Goal: Task Accomplishment & Management: Manage account settings

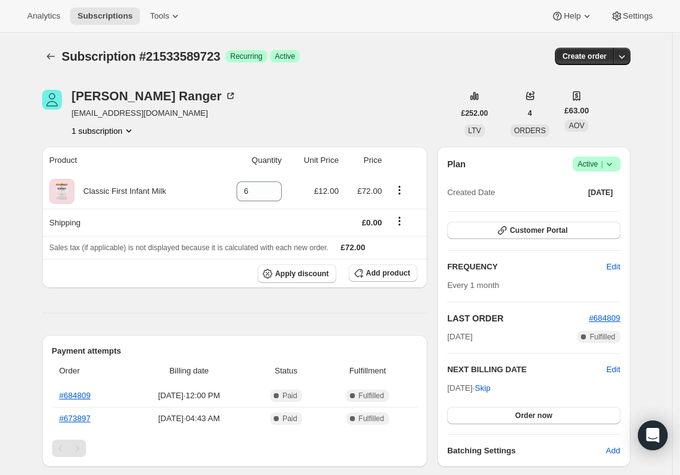
click at [591, 163] on span "Active |" at bounding box center [597, 164] width 38 height 12
click at [582, 207] on span "Cancel subscription" at bounding box center [595, 208] width 70 height 9
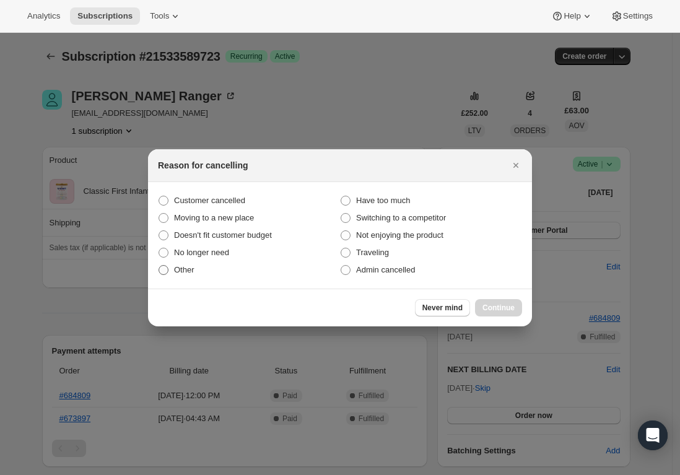
click at [175, 269] on span "Other" at bounding box center [184, 269] width 20 height 9
click at [159, 266] on input "Other" at bounding box center [158, 265] width 1 height 1
radio input "true"
click at [513, 308] on span "Continue" at bounding box center [498, 308] width 32 height 10
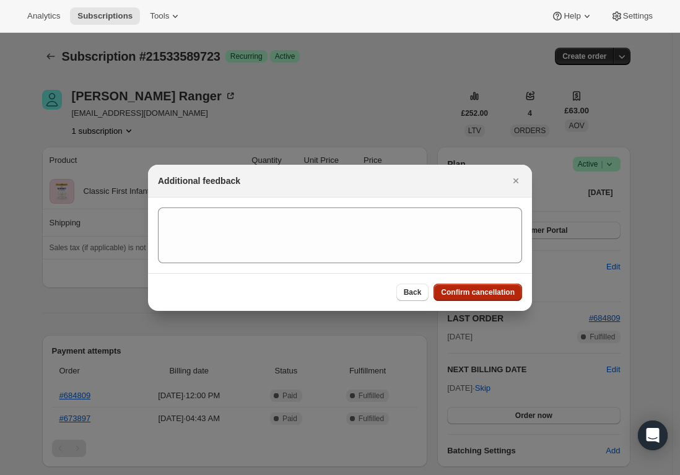
click at [451, 288] on span "Confirm cancellation" at bounding box center [478, 292] width 74 height 10
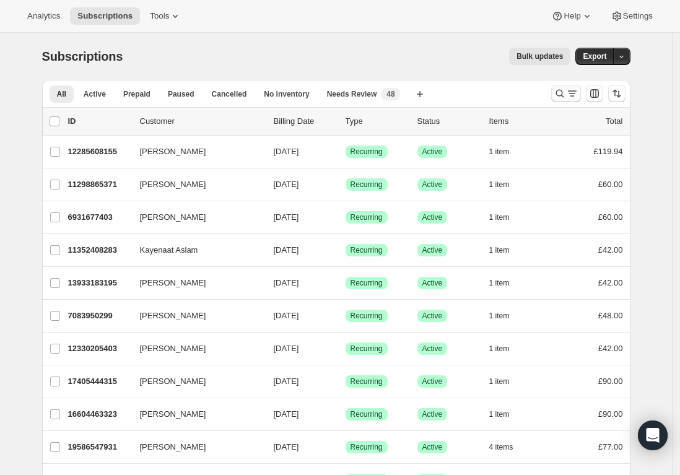
click at [558, 90] on icon "Search and filter results" at bounding box center [560, 93] width 12 height 12
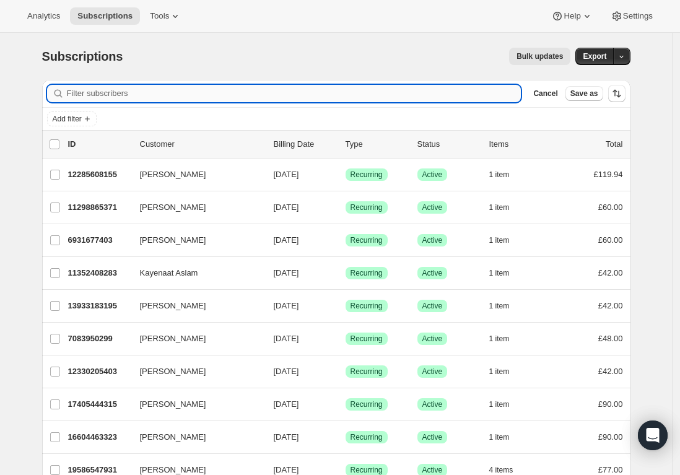
click at [414, 96] on input "Filter subscribers" at bounding box center [294, 93] width 454 height 17
paste input "eslami136316@gmail.com"
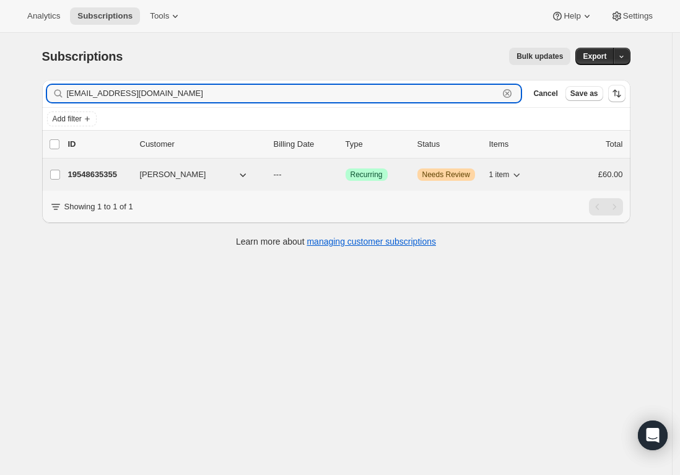
type input "eslami136316@gmail.com"
click at [441, 175] on span "Needs Review" at bounding box center [446, 175] width 48 height 10
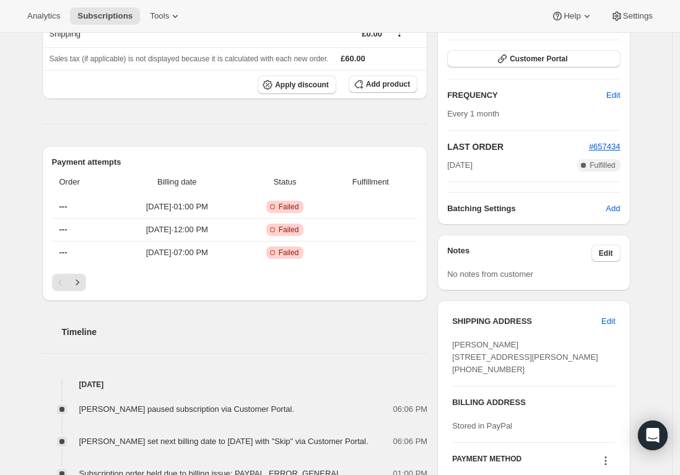
scroll to position [344, 0]
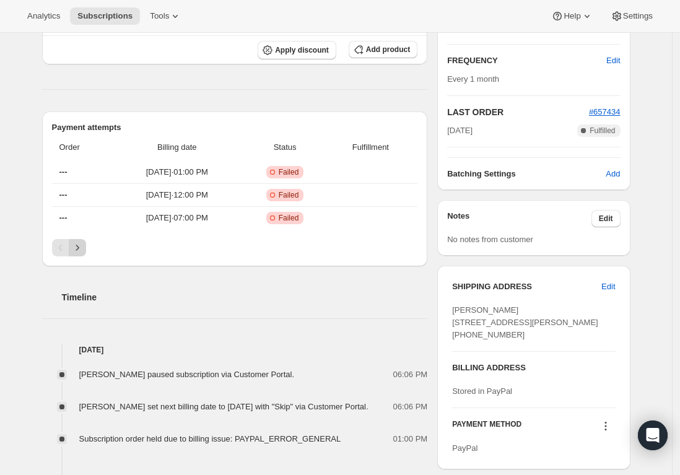
click at [79, 242] on icon "Next" at bounding box center [77, 247] width 12 height 12
click at [59, 244] on icon "Previous" at bounding box center [60, 247] width 12 height 12
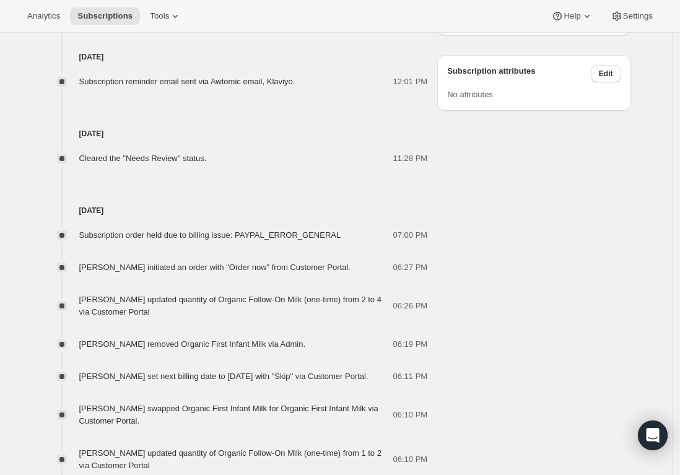
scroll to position [760, 0]
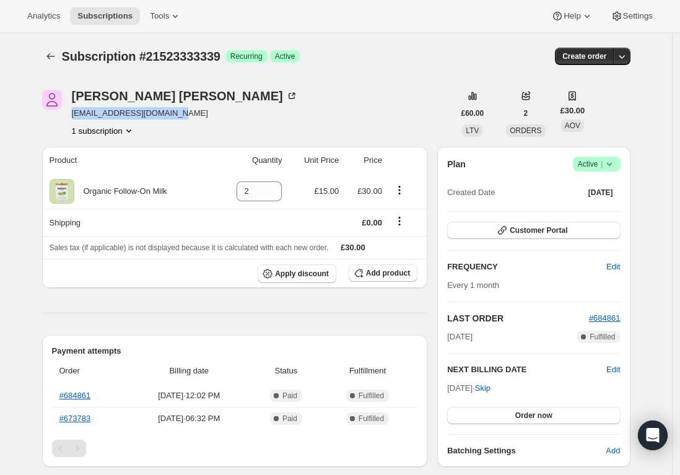
drag, startPoint x: 188, startPoint y: 111, endPoint x: 76, endPoint y: 115, distance: 111.5
click at [76, 115] on span "kronholmpascal@gmail.com" at bounding box center [185, 113] width 226 height 12
copy span "kronholmpascal@gmail.com"
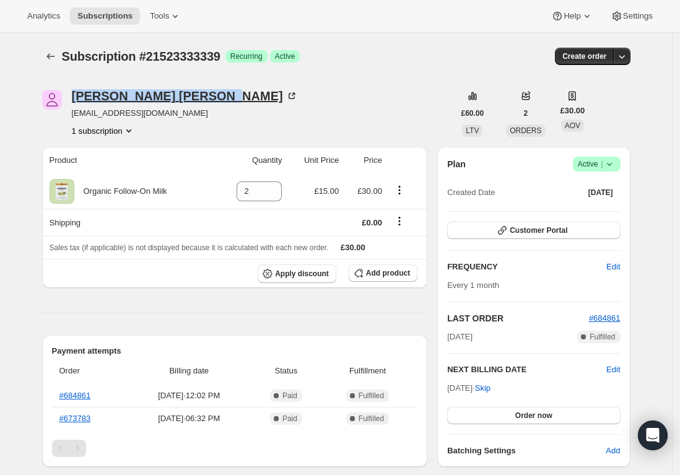
drag, startPoint x: 71, startPoint y: 92, endPoint x: 175, endPoint y: 95, distance: 104.0
click at [175, 95] on div "Pascal Kronholm kronholmpascal@gmail.com 1 subscription" at bounding box center [248, 113] width 412 height 47
copy div "Pascal Kronholm"
click at [0, 256] on div "Subscription #21523333339. This page is ready Subscription #21523333339 Success…" at bounding box center [336, 464] width 672 height 863
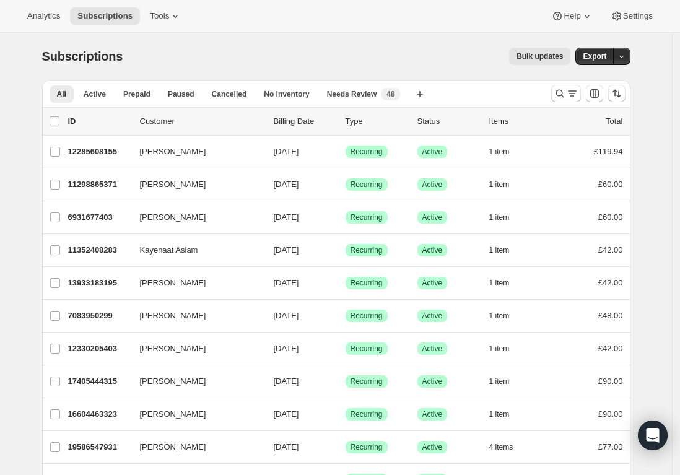
drag, startPoint x: 562, startPoint y: 93, endPoint x: 428, endPoint y: 2, distance: 161.8
click at [562, 93] on icon "Search and filter results" at bounding box center [560, 93] width 12 height 12
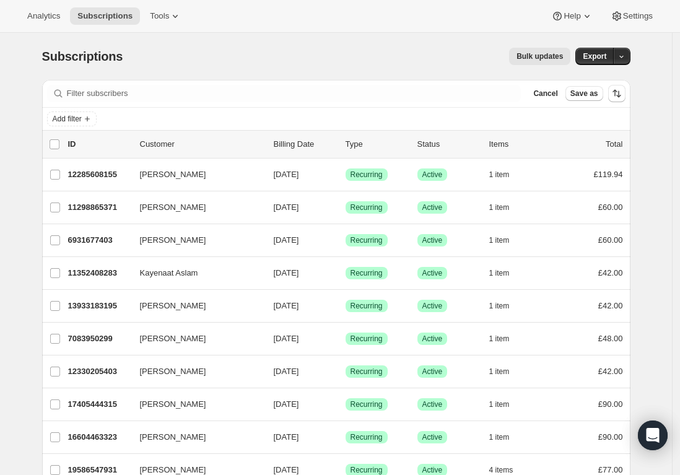
click at [292, 116] on div "Add filter" at bounding box center [336, 118] width 578 height 15
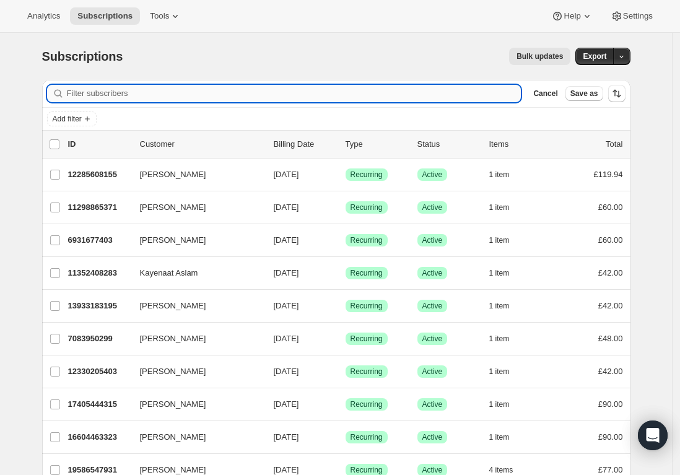
click at [278, 98] on input "Filter subscribers" at bounding box center [294, 93] width 454 height 17
paste input "scooobykiller@hotmail.co.uk"
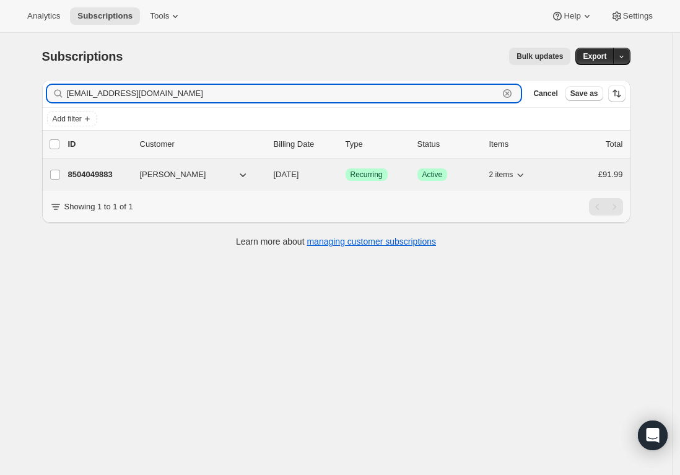
type input "scooobykiller@hotmail.co.uk"
click at [433, 172] on span "Active" at bounding box center [432, 175] width 20 height 10
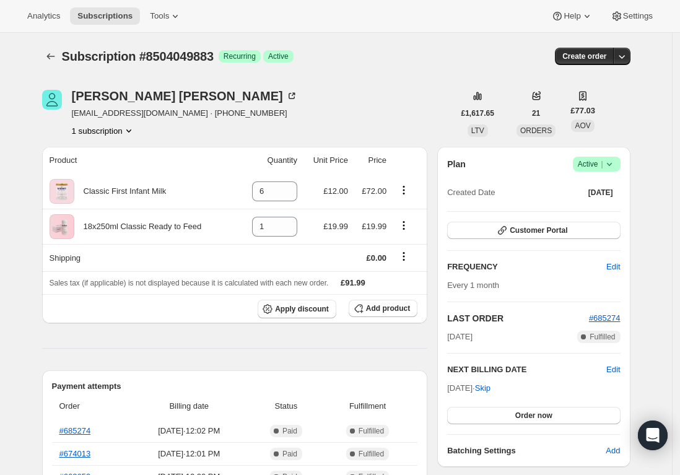
click at [602, 166] on span "|" at bounding box center [602, 164] width 2 height 10
click at [597, 205] on span "Cancel subscription" at bounding box center [595, 208] width 70 height 9
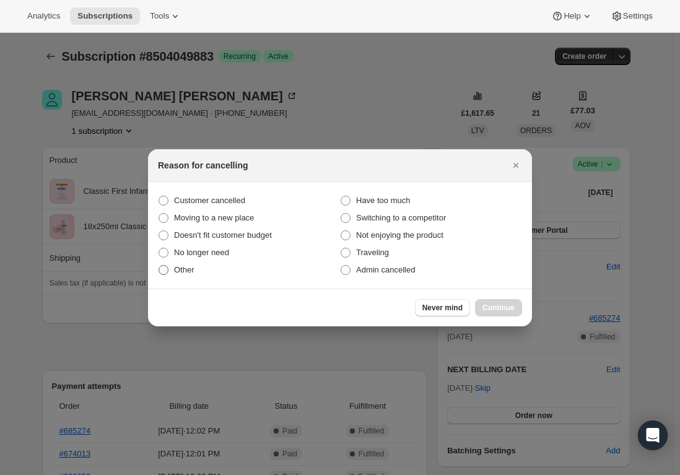
click at [182, 266] on span "Other" at bounding box center [184, 269] width 20 height 9
click at [159, 266] on input "Other" at bounding box center [158, 265] width 1 height 1
radio input "true"
click at [506, 308] on span "Continue" at bounding box center [498, 308] width 32 height 10
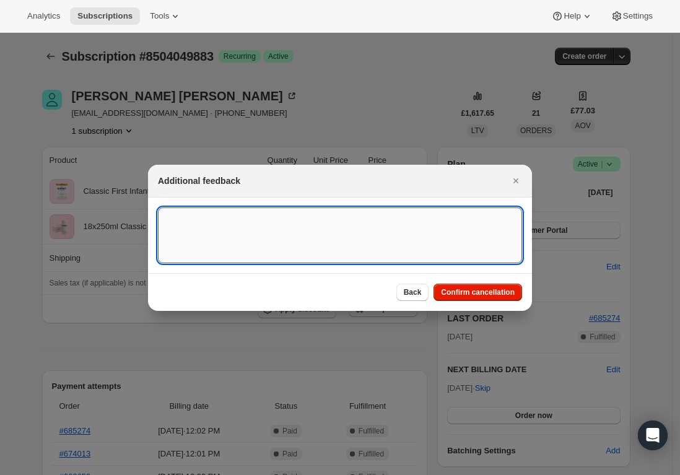
click at [423, 237] on textarea ":rbv:" at bounding box center [340, 235] width 364 height 56
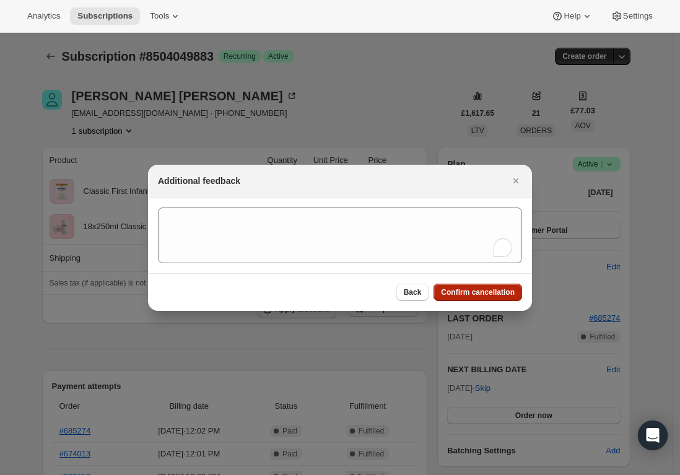
click at [480, 290] on span "Confirm cancellation" at bounding box center [478, 292] width 74 height 10
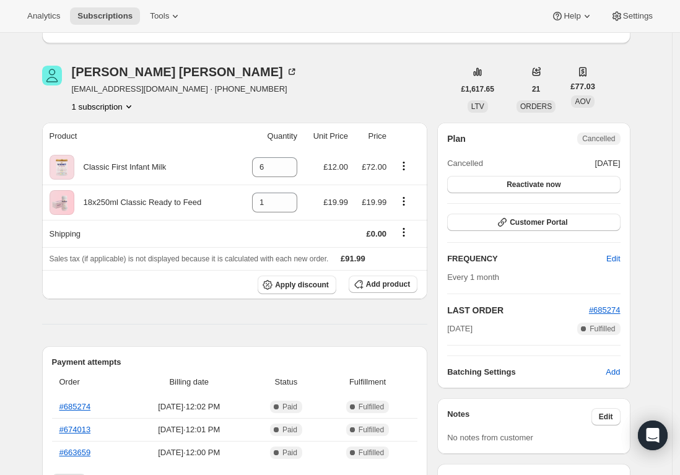
scroll to position [83, 0]
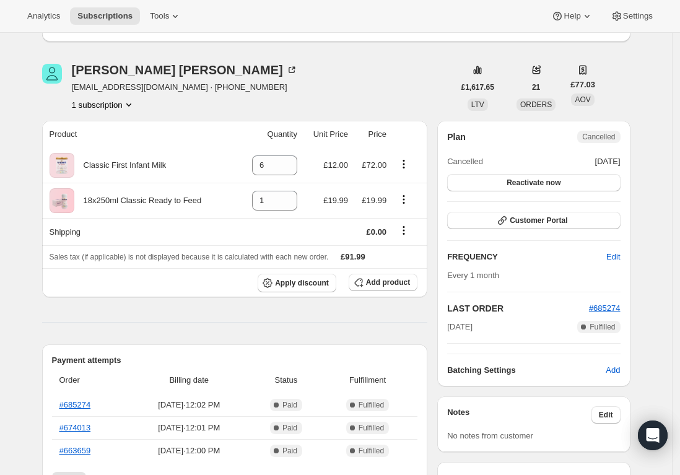
click at [385, 79] on div "Michael Lee scooobykiller@hotmail.co.uk · +447976092157 1 subscription" at bounding box center [248, 87] width 412 height 47
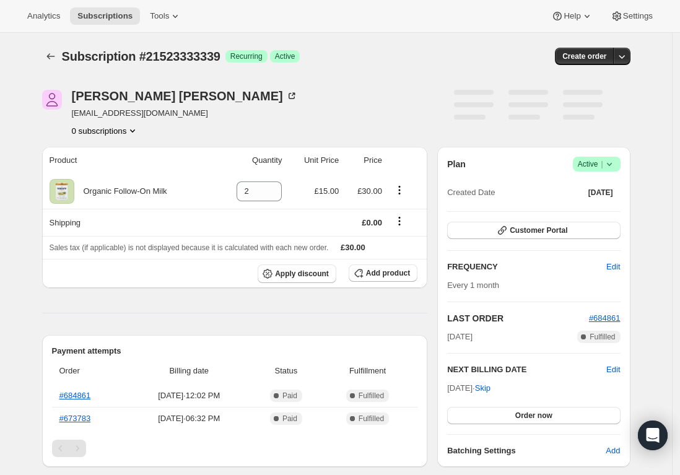
click at [588, 164] on span "Active |" at bounding box center [597, 164] width 38 height 12
click at [586, 209] on span "Cancel subscription" at bounding box center [595, 208] width 70 height 9
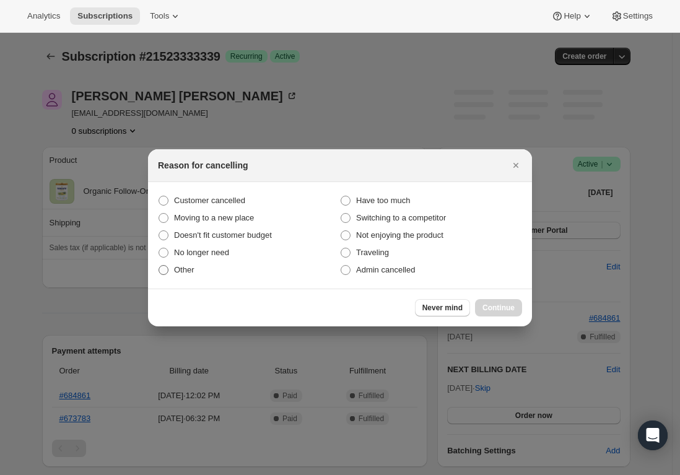
click at [180, 265] on span "Other" at bounding box center [184, 269] width 20 height 9
click at [159, 265] on input "Other" at bounding box center [158, 265] width 1 height 1
radio input "true"
click at [197, 252] on span "No longer need" at bounding box center [201, 252] width 55 height 9
click at [159, 248] on input "No longer need" at bounding box center [158, 248] width 1 height 1
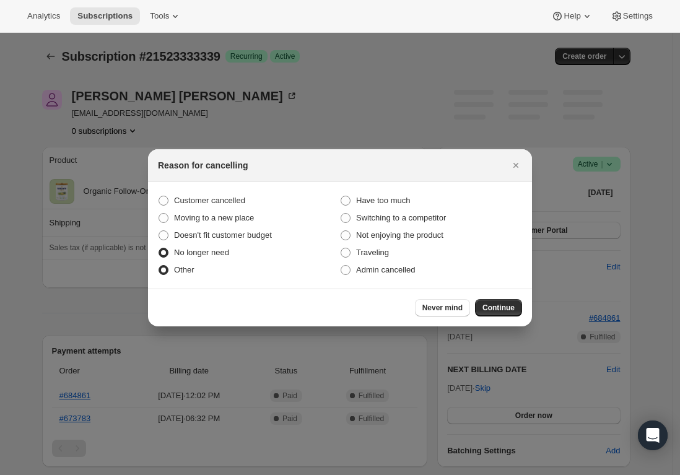
radio input "true"
radio input "false"
click at [518, 302] on button "Continue" at bounding box center [498, 307] width 47 height 17
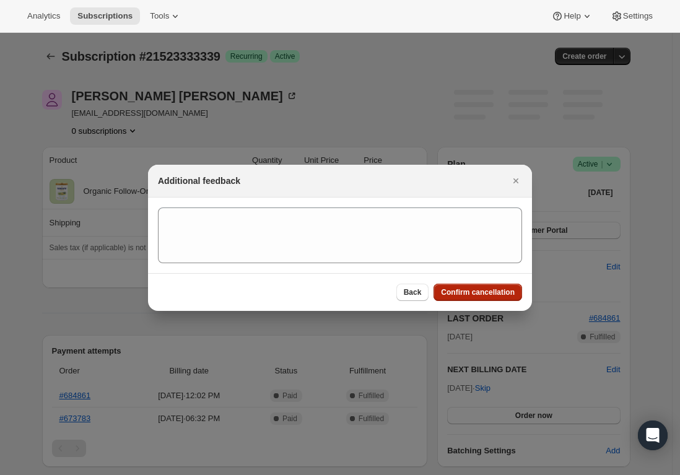
click at [503, 290] on span "Confirm cancellation" at bounding box center [478, 292] width 74 height 10
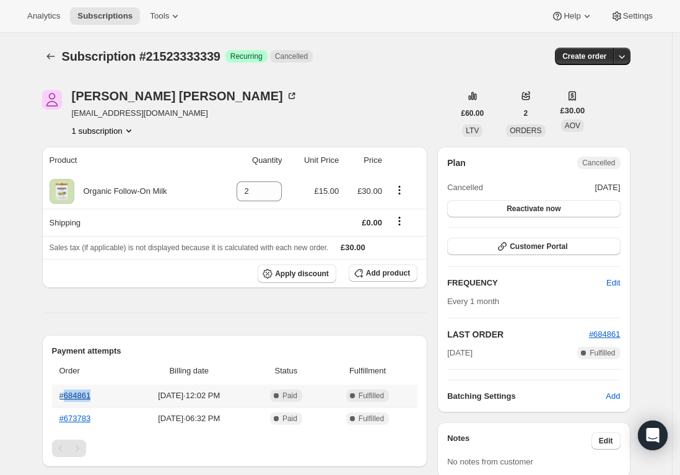
drag, startPoint x: 108, startPoint y: 394, endPoint x: 66, endPoint y: 394, distance: 41.5
click at [66, 394] on th "#684861" at bounding box center [90, 395] width 76 height 22
copy link "#684861"
